Goal: Information Seeking & Learning: Learn about a topic

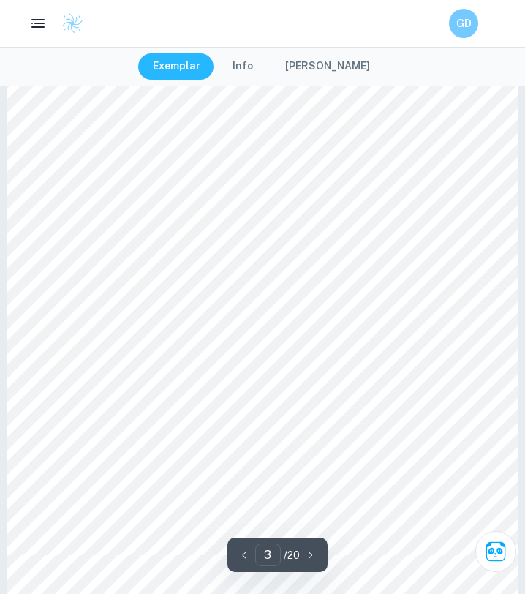
scroll to position [1617, 0]
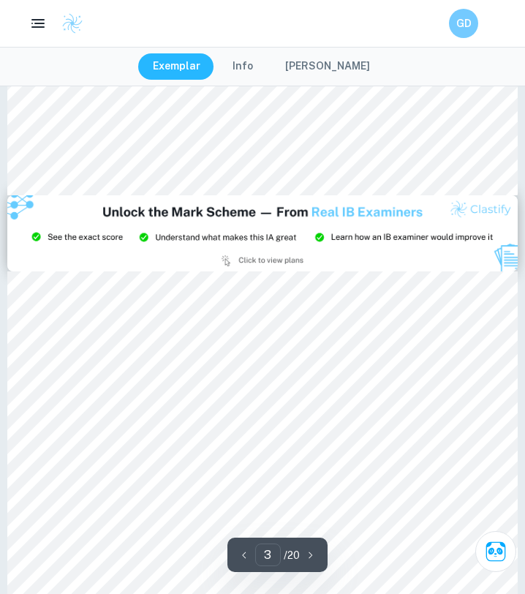
type input "2"
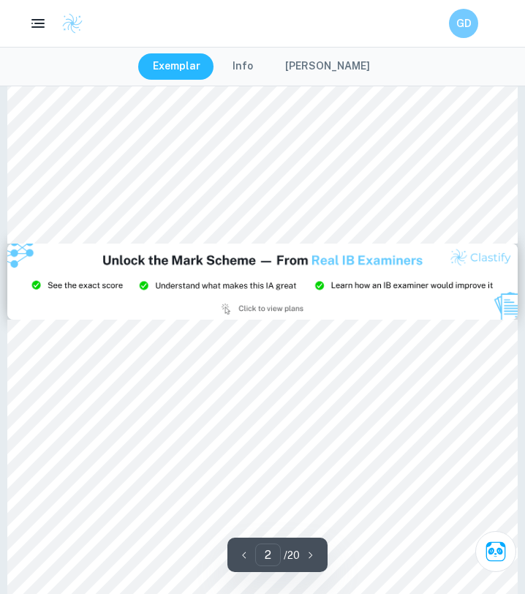
click at [164, 462] on div at bounding box center [277, 466] width 356 height 24
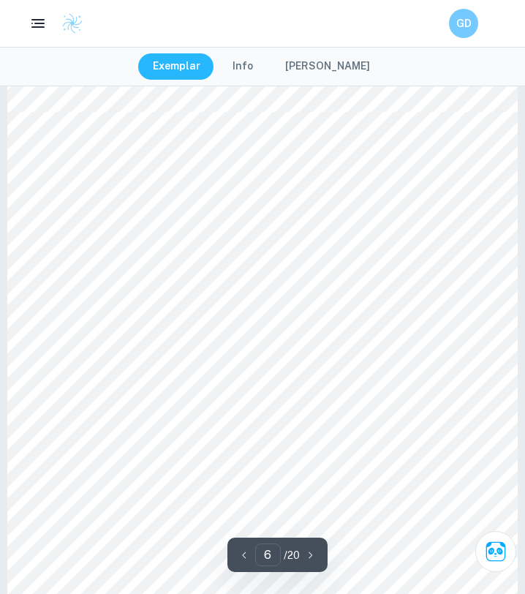
scroll to position [3663, 0]
click at [305, 61] on button "[PERSON_NAME]" at bounding box center [328, 66] width 114 height 26
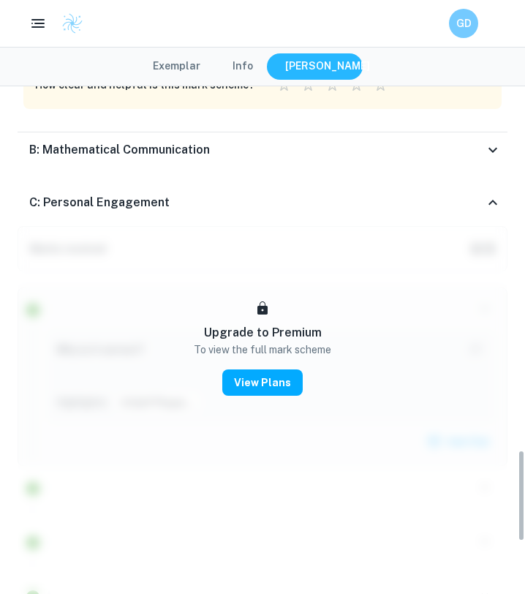
scroll to position [2018, 0]
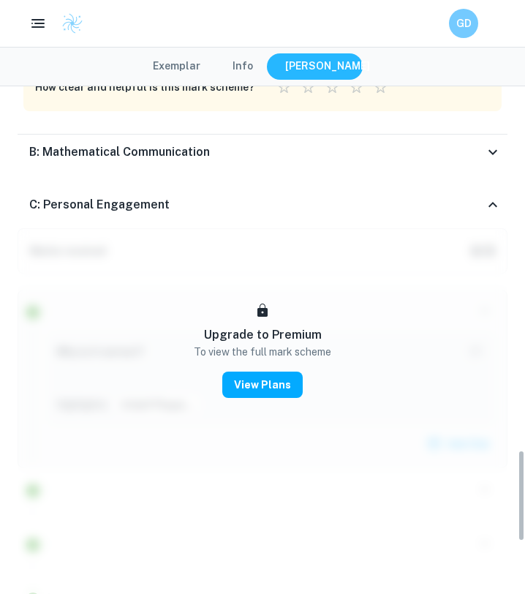
click at [479, 149] on div "B: Mathematical Communication" at bounding box center [256, 152] width 455 height 18
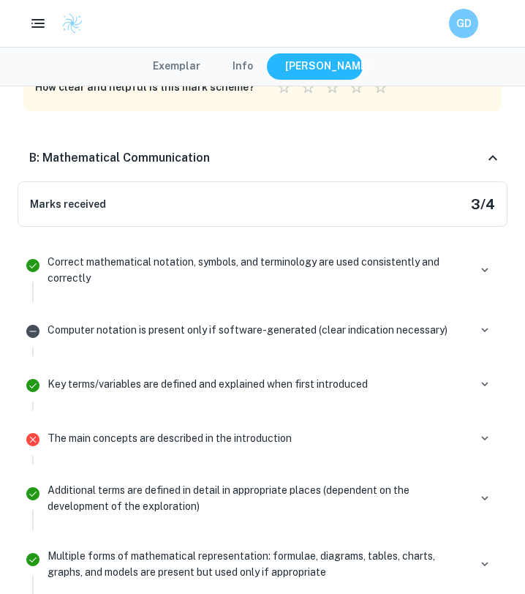
click at [479, 149] on div "B: Mathematical Communication" at bounding box center [256, 158] width 455 height 18
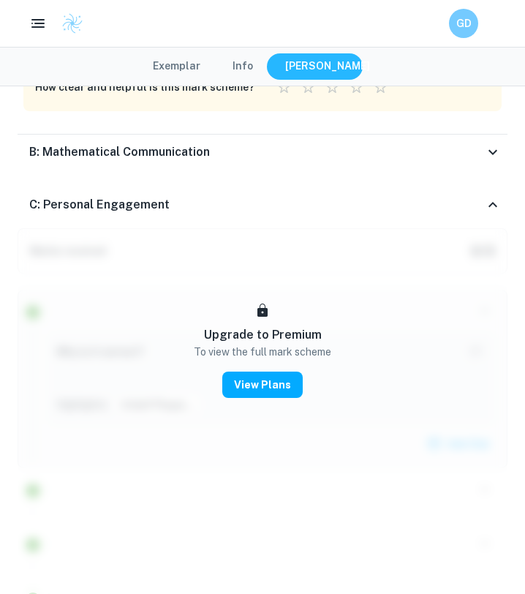
click at [471, 197] on div "C: Personal Engagement" at bounding box center [256, 205] width 455 height 18
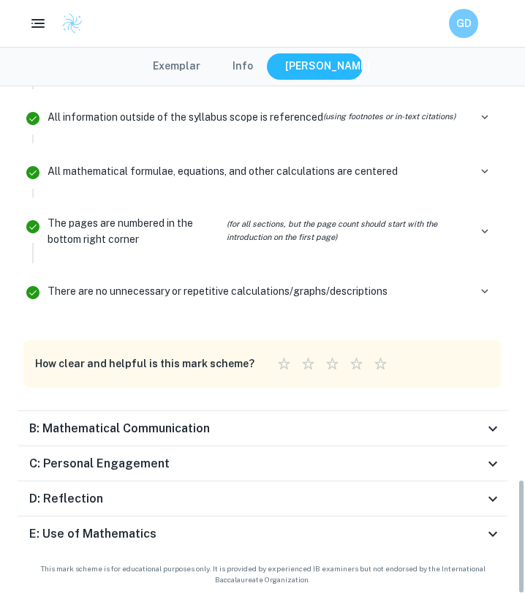
scroll to position [1740, 0]
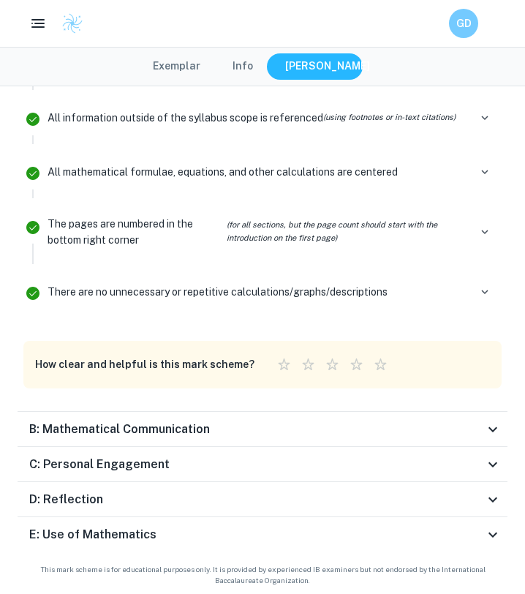
click at [445, 495] on div "D: Reflection" at bounding box center [256, 500] width 455 height 18
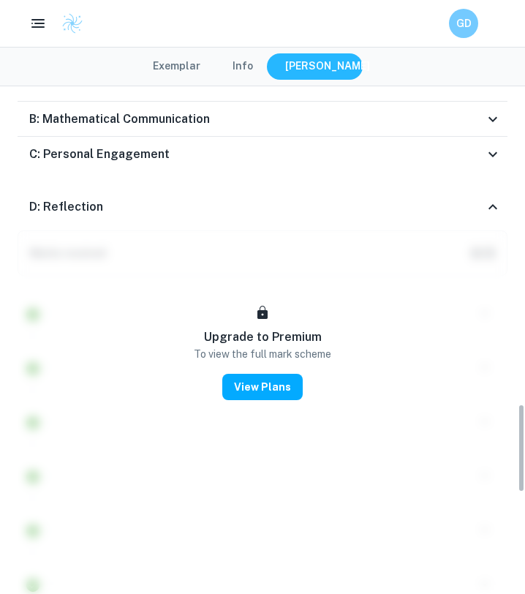
scroll to position [1786, 0]
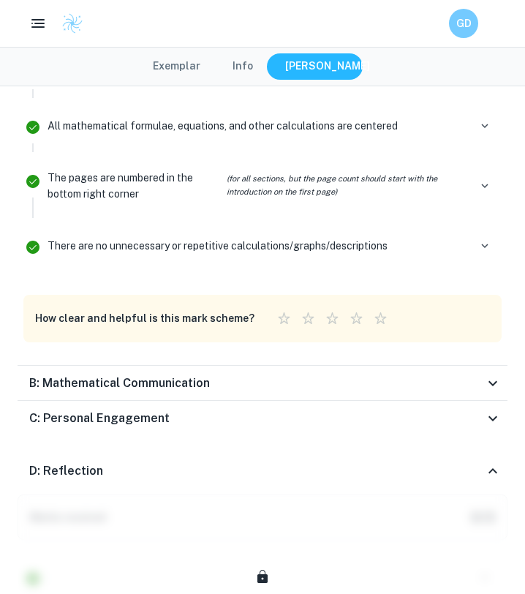
click at [444, 462] on div "D: Reflection" at bounding box center [256, 471] width 455 height 18
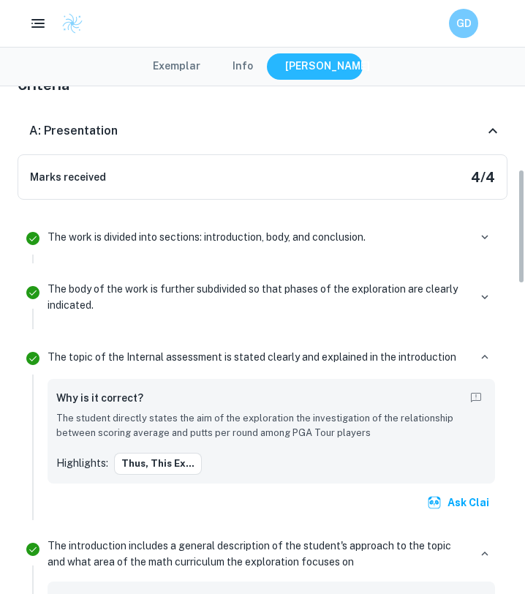
scroll to position [0, 0]
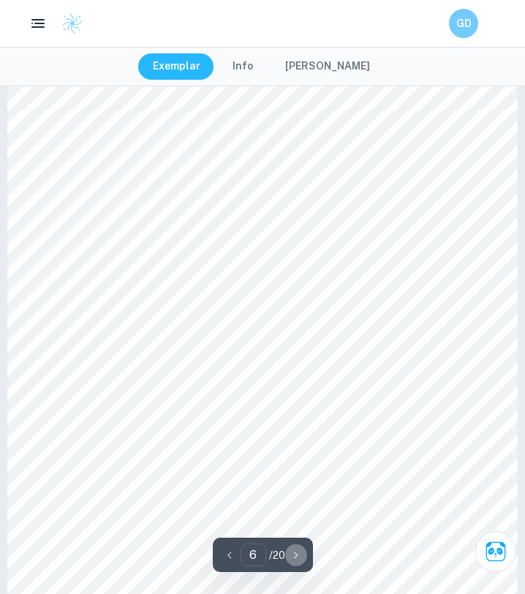
click at [293, 555] on icon "button" at bounding box center [296, 555] width 15 height 15
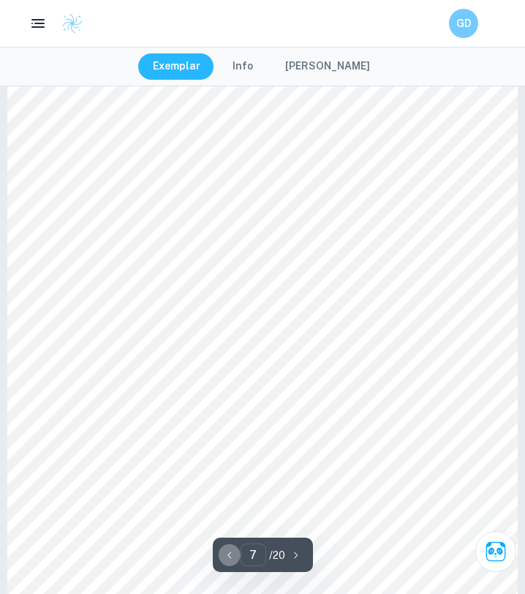
click at [231, 557] on icon "button" at bounding box center [229, 555] width 15 height 15
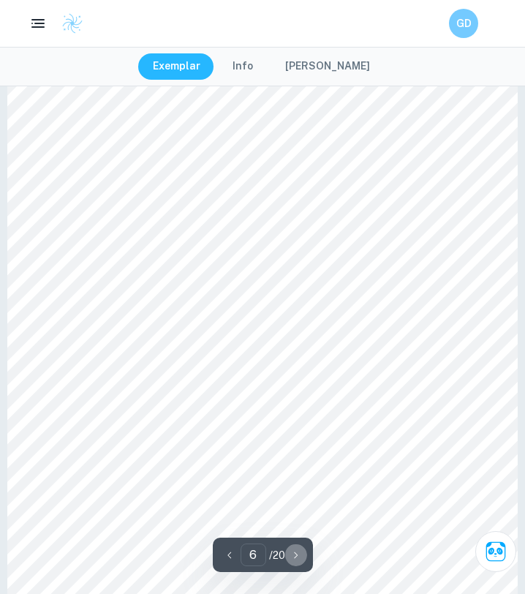
click at [297, 552] on icon "button" at bounding box center [296, 555] width 15 height 15
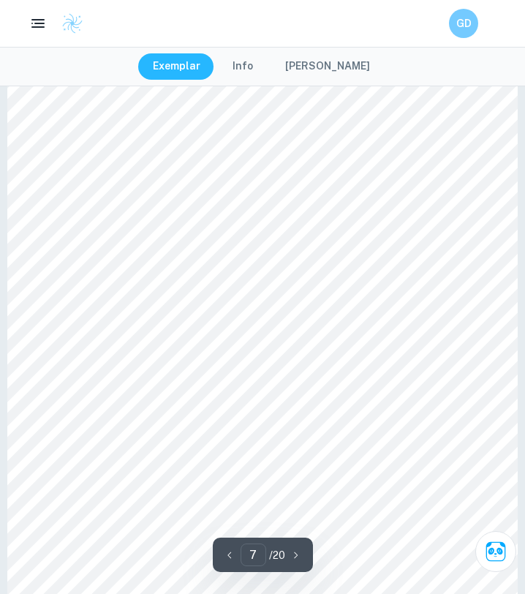
click at [297, 552] on icon "button" at bounding box center [296, 555] width 15 height 15
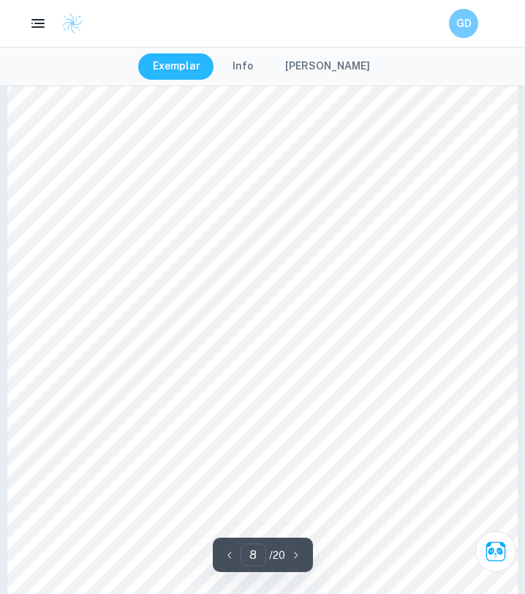
click at [221, 557] on button "button" at bounding box center [230, 555] width 22 height 23
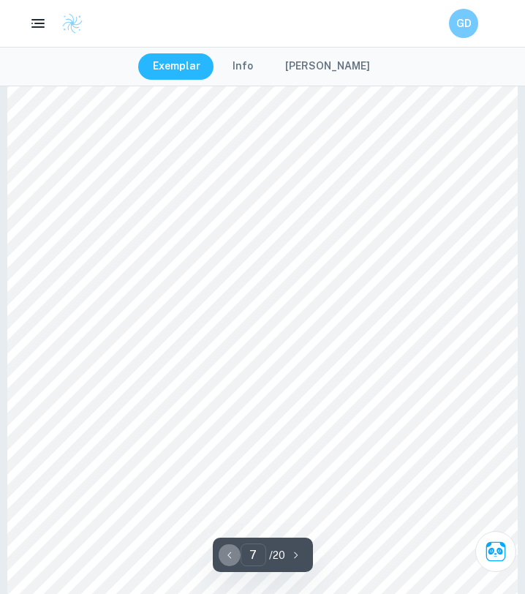
click at [221, 557] on button "button" at bounding box center [230, 555] width 22 height 23
type input "6"
